Goal: Check status: Check status

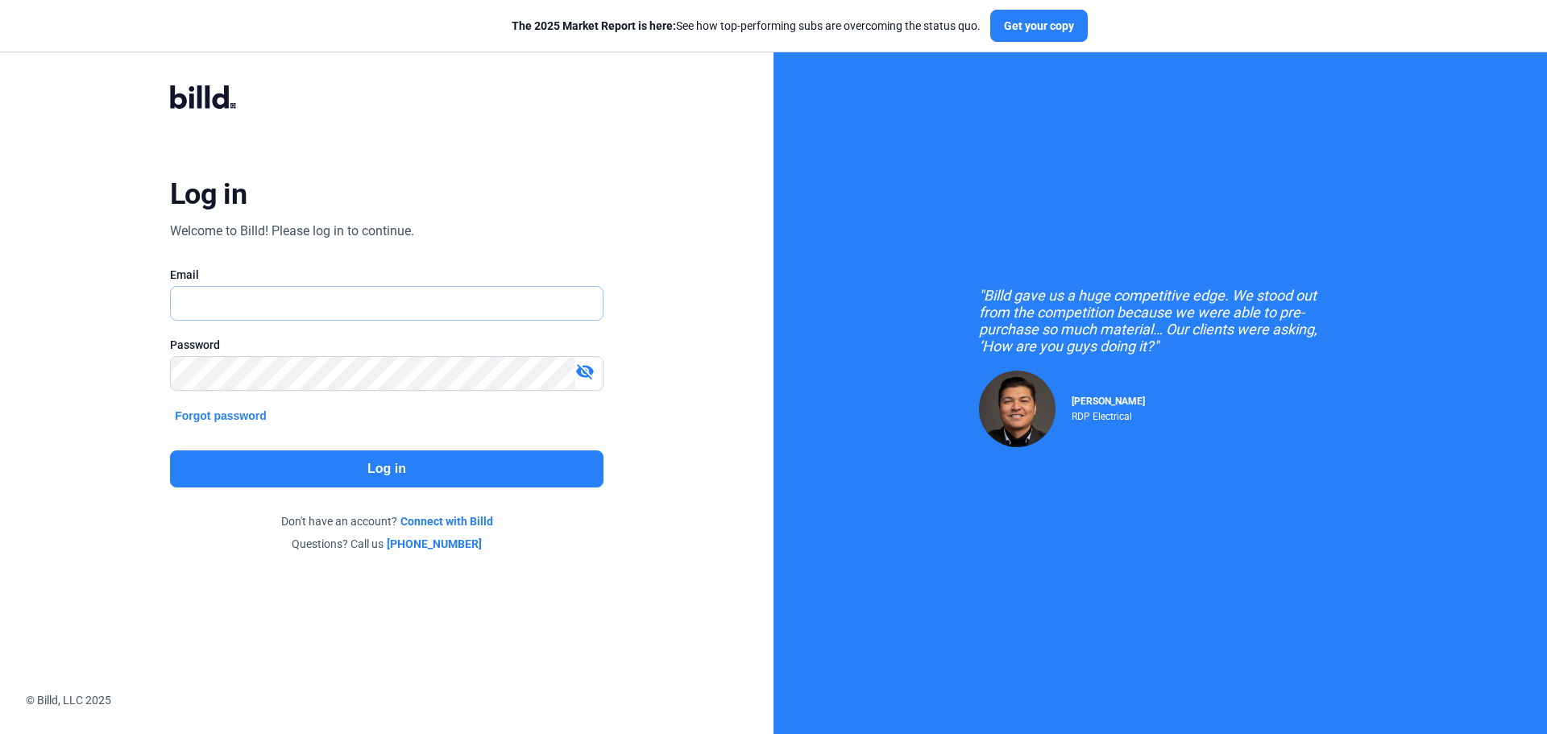
click at [492, 302] on input "text" at bounding box center [378, 303] width 414 height 33
type input "[EMAIL_ADDRESS][DOMAIN_NAME]"
click at [515, 463] on button "Log in" at bounding box center [386, 468] width 433 height 37
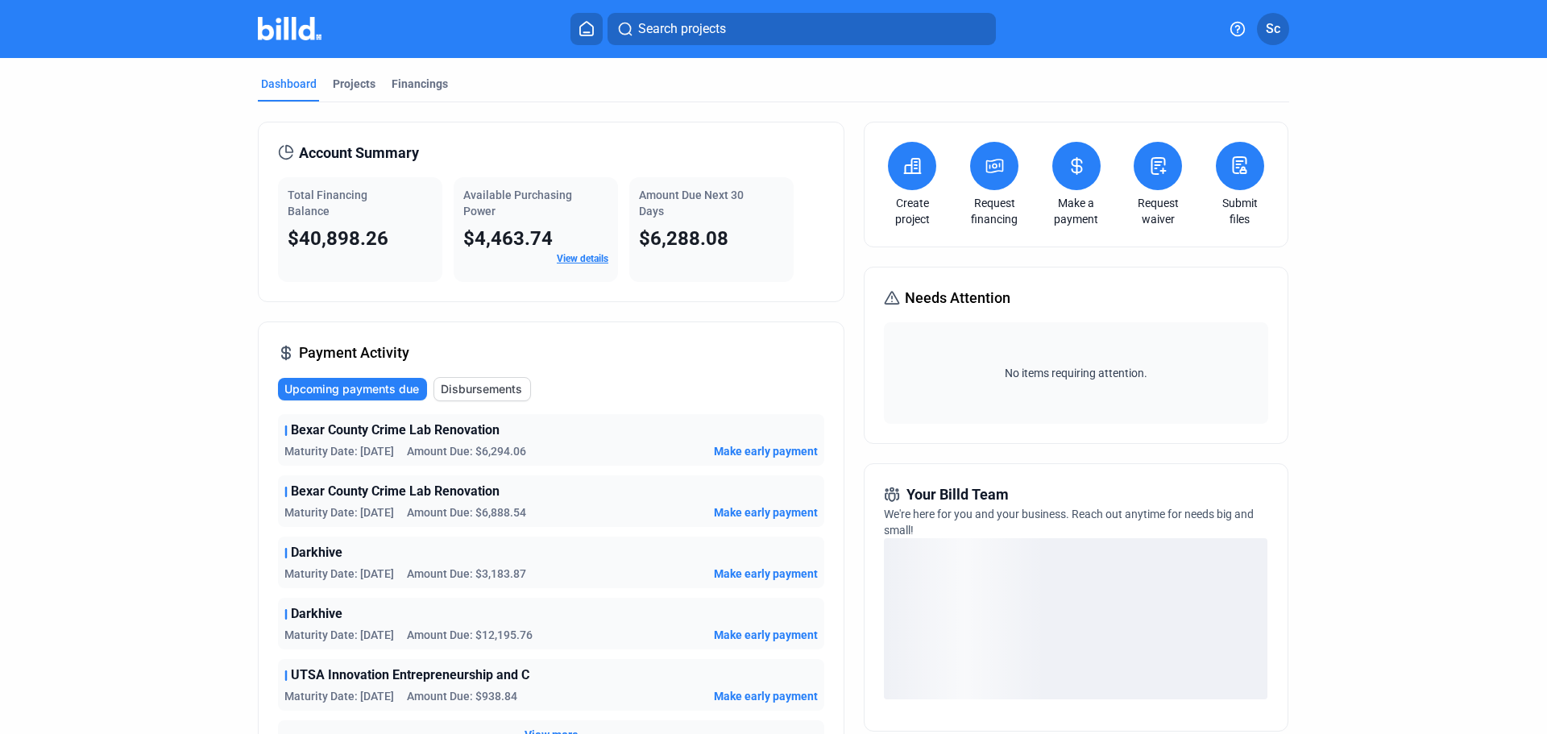
click at [361, 85] on div "Projects" at bounding box center [354, 84] width 43 height 16
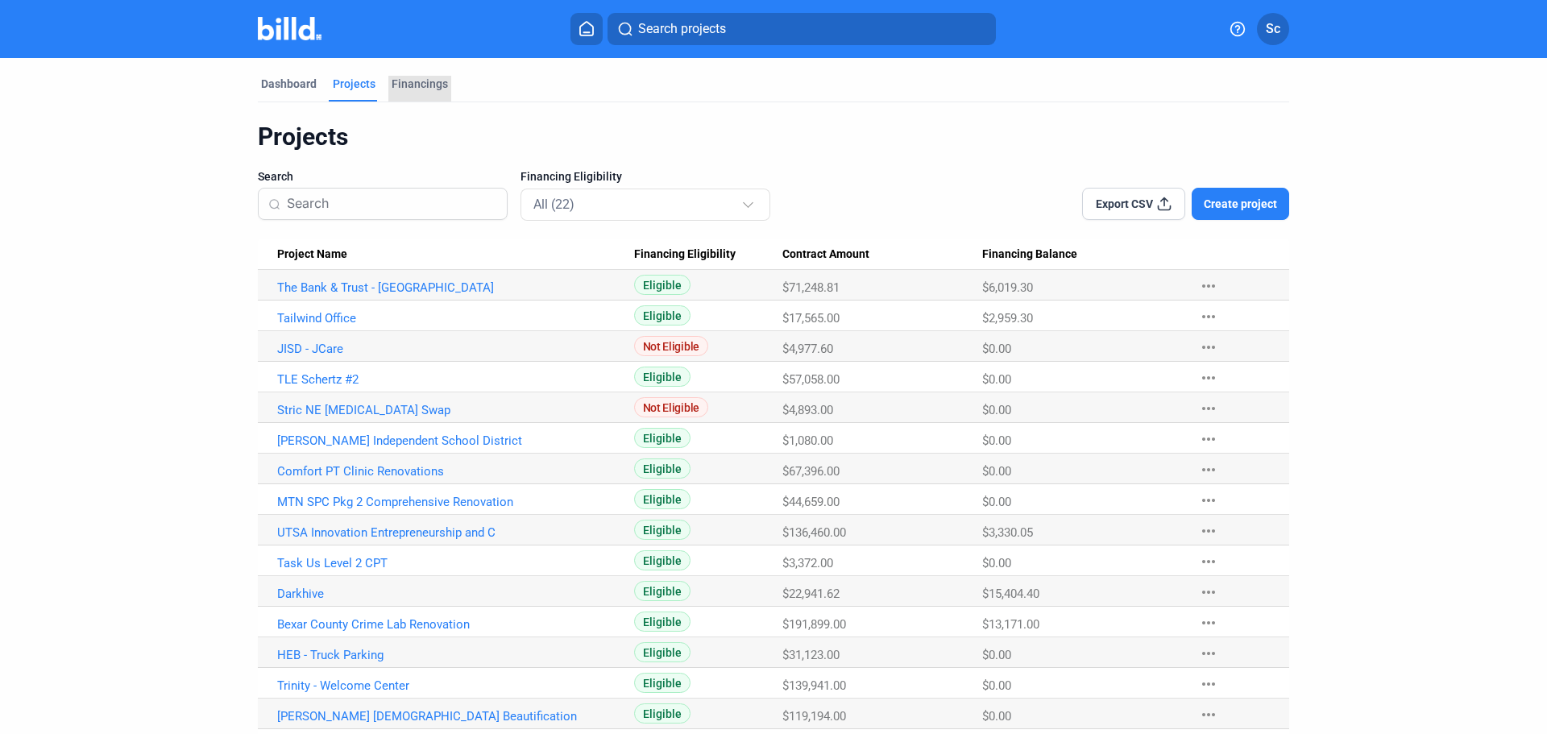
click at [428, 78] on div "Financings" at bounding box center [419, 84] width 56 height 16
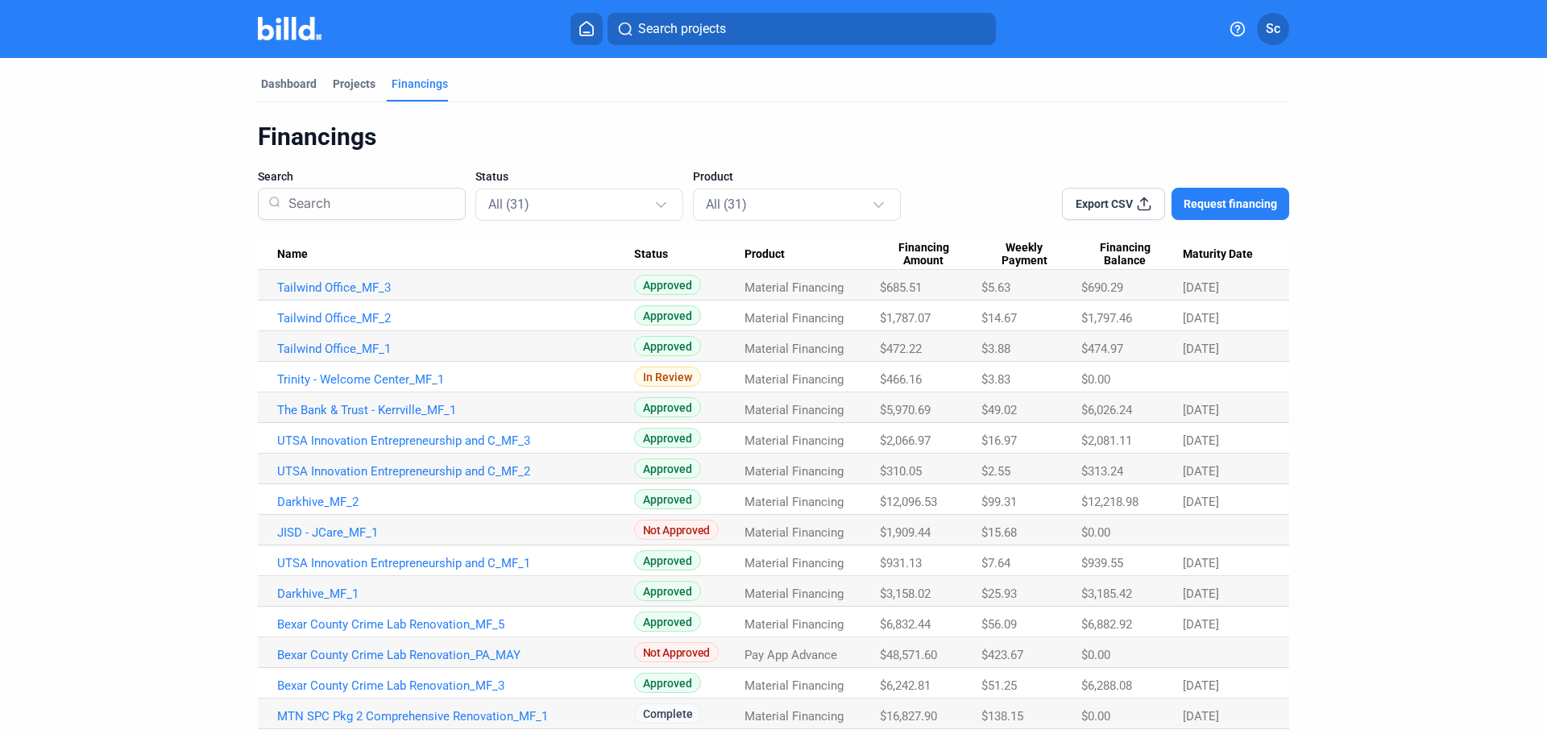
click at [355, 316] on link "Tailwind Office_MF_2" at bounding box center [455, 318] width 357 height 14
click at [367, 290] on link "Tailwind Office_MF_3" at bounding box center [455, 287] width 357 height 14
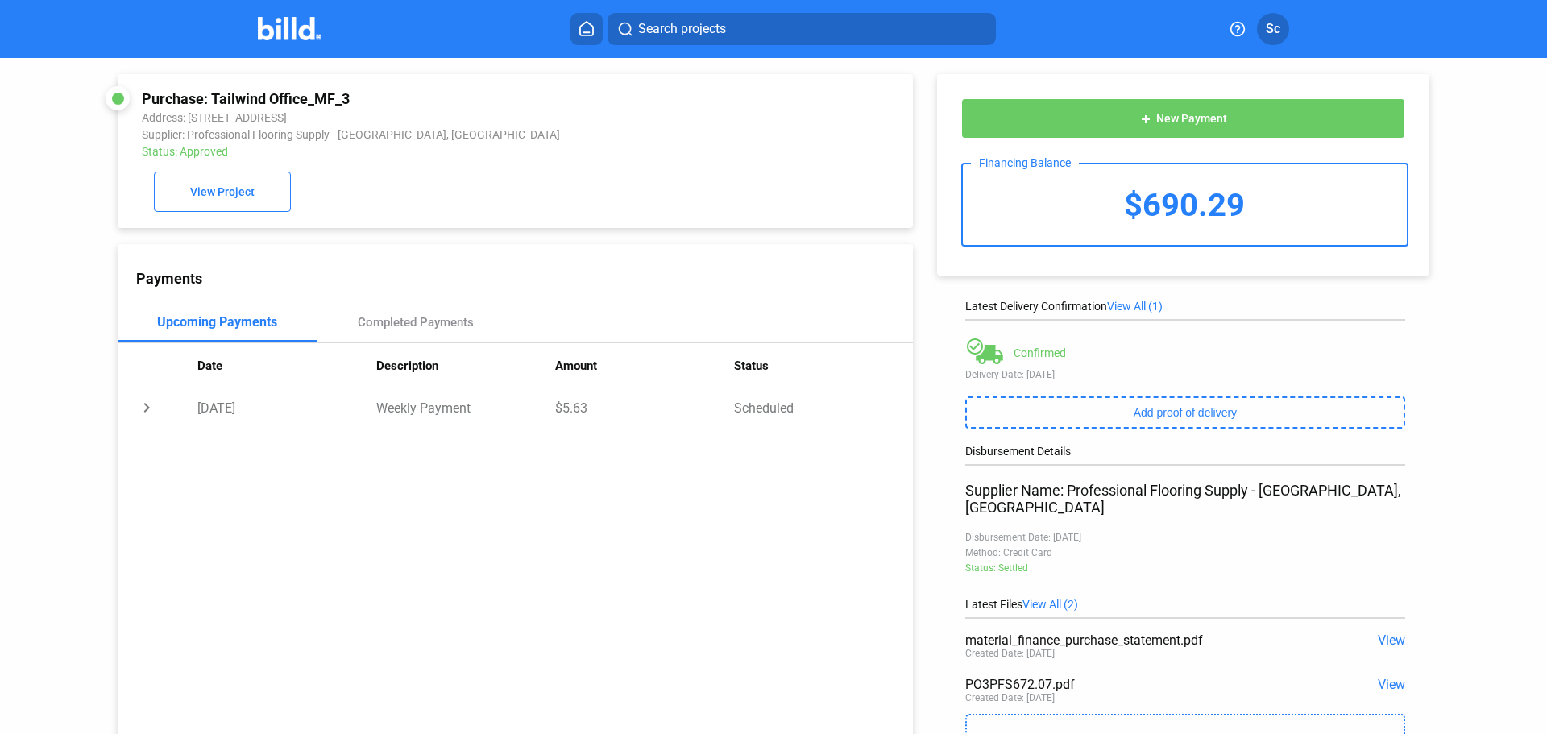
click at [1377, 677] on span "View" at bounding box center [1390, 684] width 27 height 15
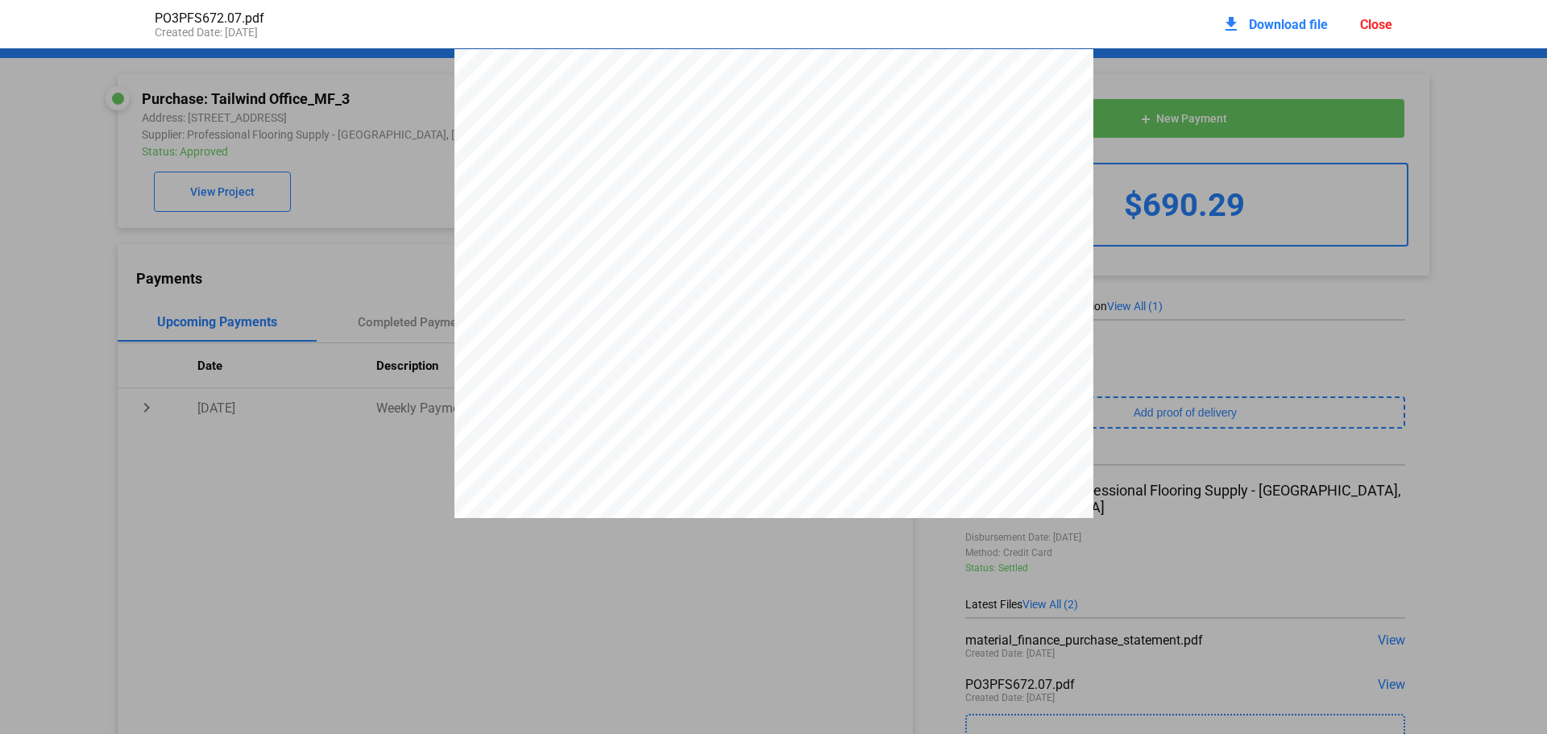
scroll to position [8, 0]
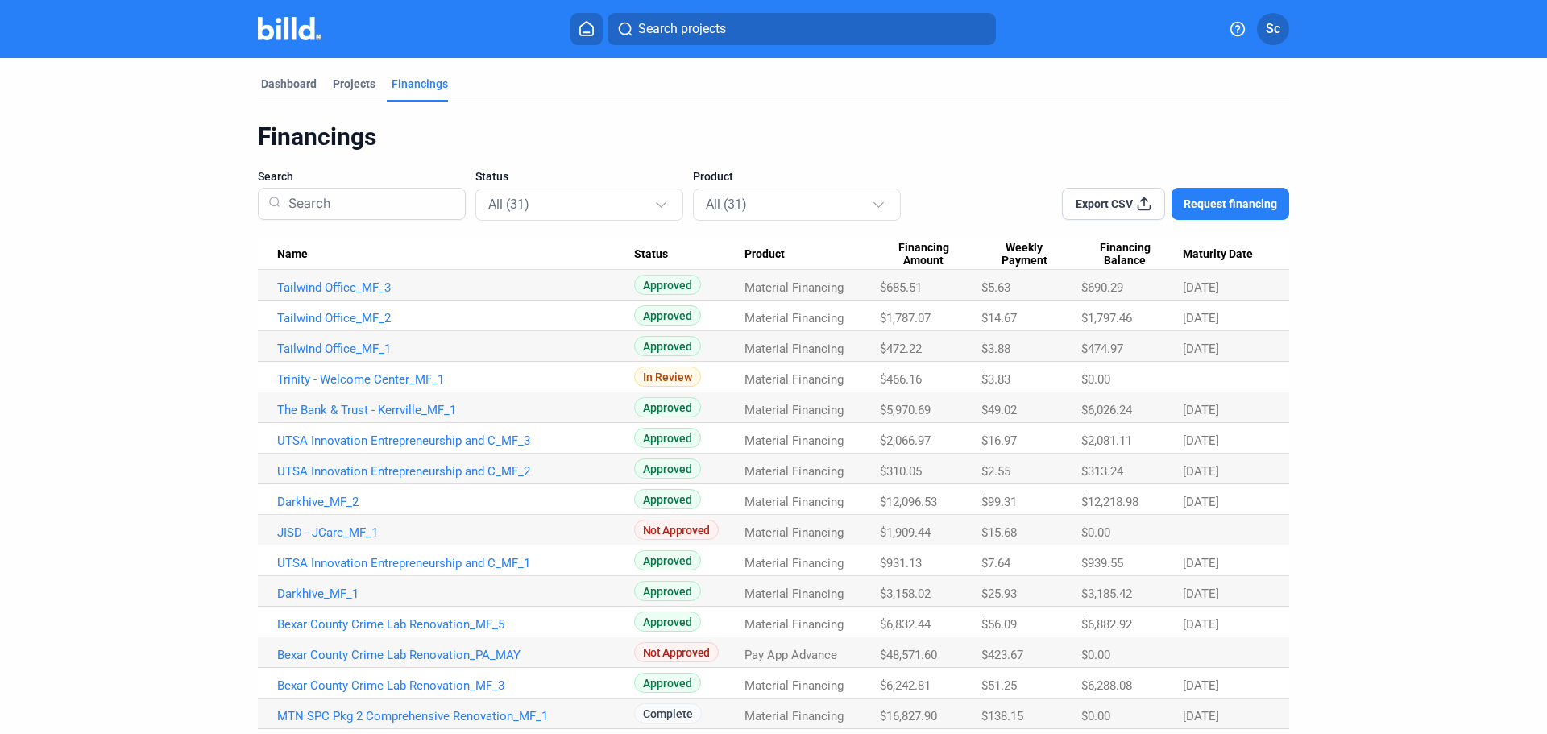
click at [354, 352] on link "Tailwind Office_MF_1" at bounding box center [455, 349] width 357 height 14
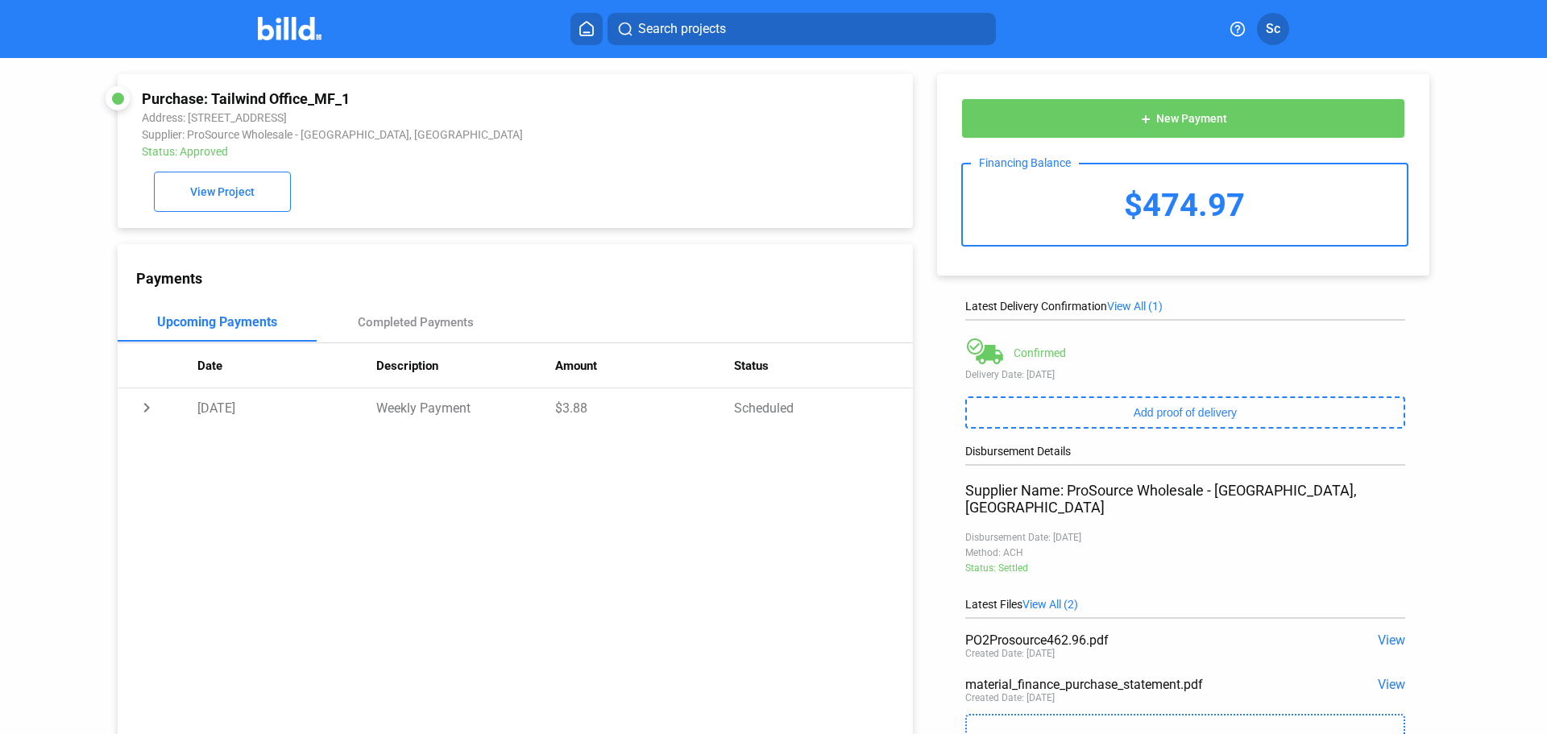
click at [1379, 632] on span "View" at bounding box center [1390, 639] width 27 height 15
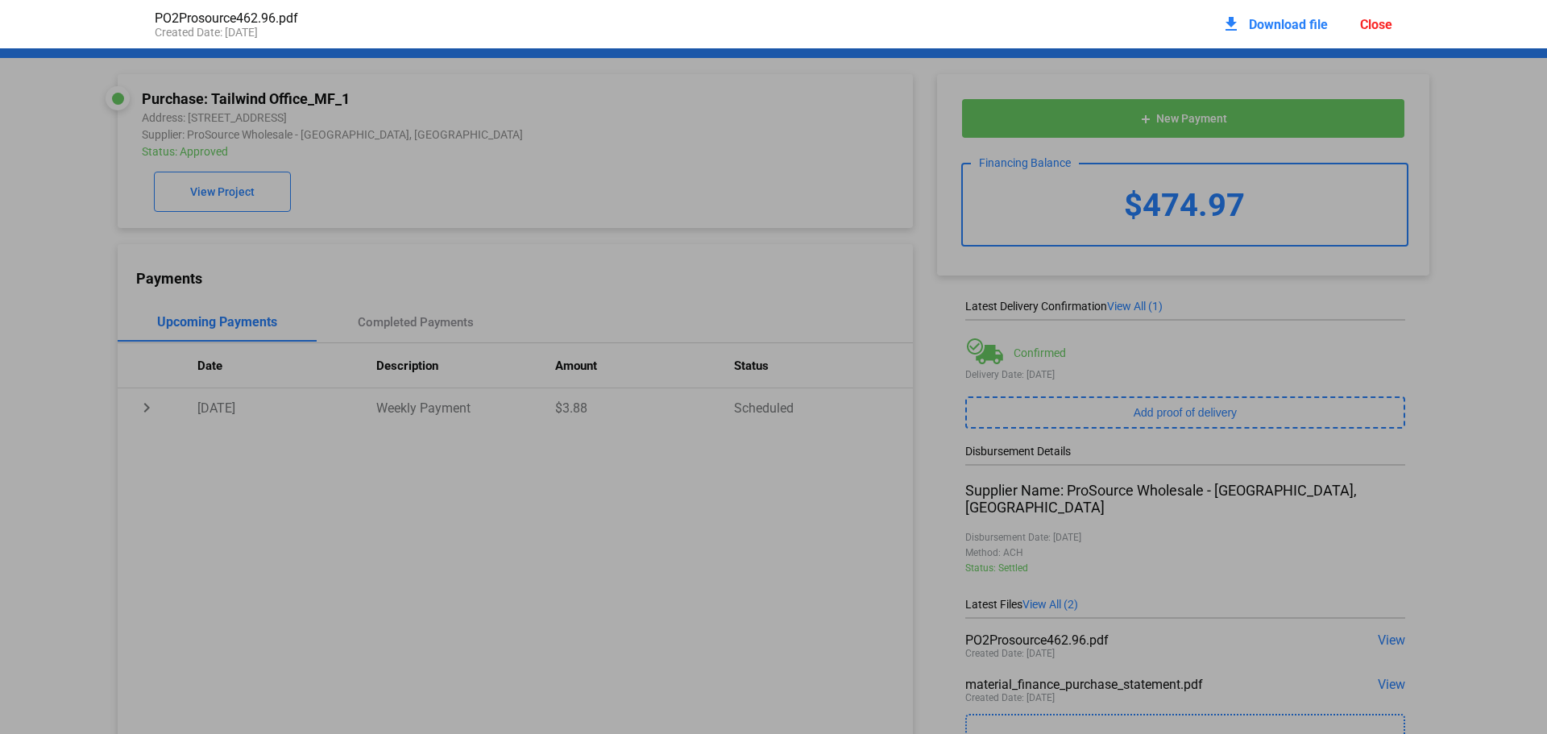
scroll to position [8, 0]
